Goal: Transaction & Acquisition: Obtain resource

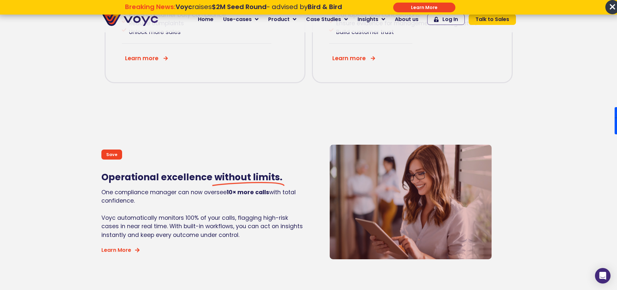
scroll to position [615, 0]
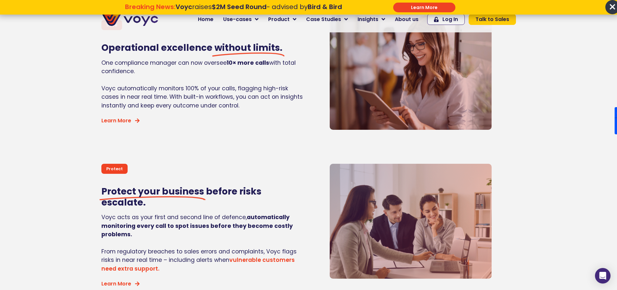
click at [285, 18] on p "Breaking News: Voyc raises $2M Seed Round - advised by Bird & Bird \a\a\a" at bounding box center [233, 15] width 283 height 8
click at [205, 123] on div "Save Operational excellence without limits. One compliance manager can now over…" at bounding box center [203, 72] width 210 height 121
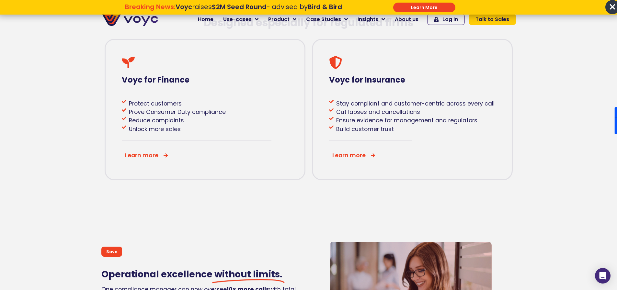
scroll to position [129, 0]
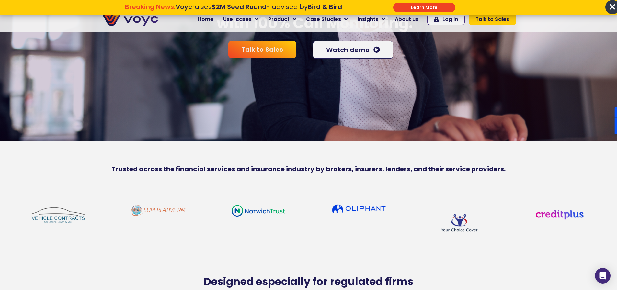
click at [45, 62] on div "Talk to Sales Watch demo" at bounding box center [308, 50] width 617 height 24
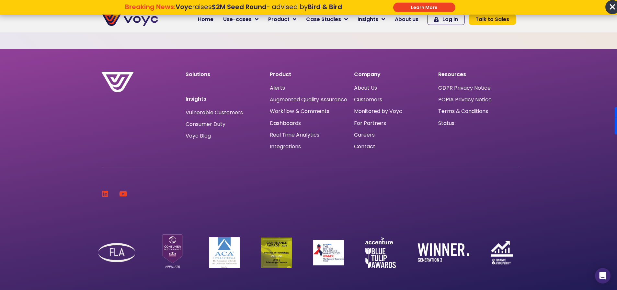
scroll to position [2007, 0]
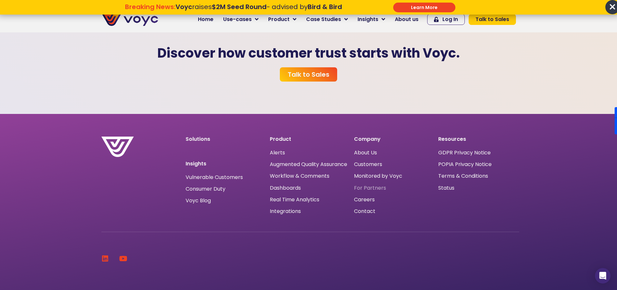
click at [378, 188] on span "For Partners" at bounding box center [370, 188] width 32 height 0
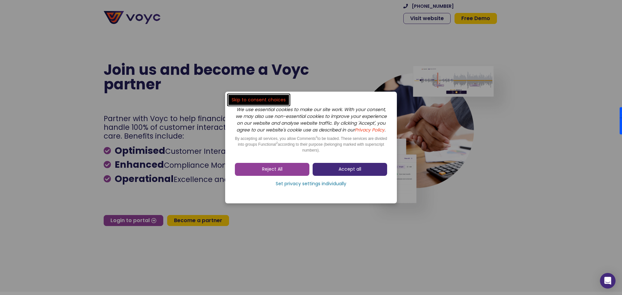
click at [340, 173] on span "Accept all" at bounding box center [349, 169] width 23 height 6
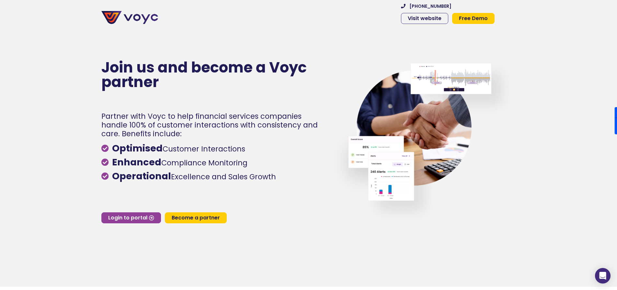
drag, startPoint x: 153, startPoint y: 129, endPoint x: 319, endPoint y: 129, distance: 165.4
click at [319, 129] on h1 "Partner with Voyc to help financial services companies handle 100% of customer …" at bounding box center [211, 125] width 221 height 26
drag, startPoint x: 208, startPoint y: 152, endPoint x: 260, endPoint y: 155, distance: 51.9
click at [260, 155] on li "Optimised Customer Interactions" at bounding box center [211, 148] width 221 height 14
drag, startPoint x: 185, startPoint y: 170, endPoint x: 256, endPoint y: 172, distance: 70.3
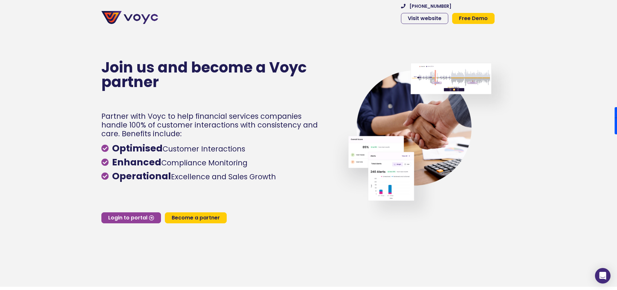
click at [256, 172] on ul "Optimised Customer Interactions Enhanced Compliance Monitoring Operational Exce…" at bounding box center [211, 162] width 221 height 42
click at [283, 172] on li "Operational Excellence and Sales Growth" at bounding box center [211, 176] width 221 height 14
drag, startPoint x: 112, startPoint y: 151, endPoint x: 280, endPoint y: 186, distance: 171.4
click at [280, 186] on div "Optimised Customer Interactions Enhanced Compliance Monitoring Operational Exce…" at bounding box center [211, 173] width 221 height 64
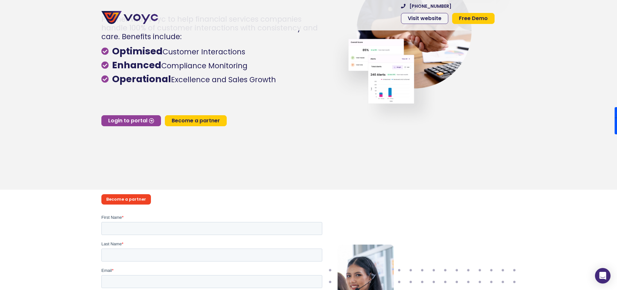
scroll to position [129, 0]
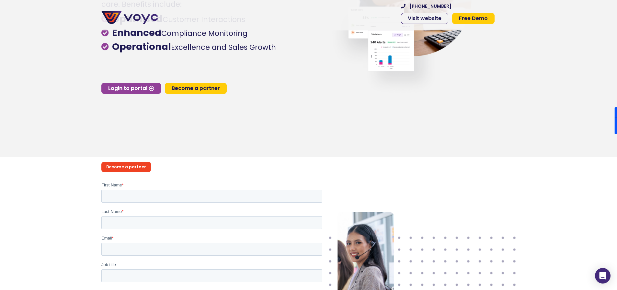
click at [197, 88] on span "Become a partner" at bounding box center [196, 88] width 48 height 5
